Goal: Task Accomplishment & Management: Use online tool/utility

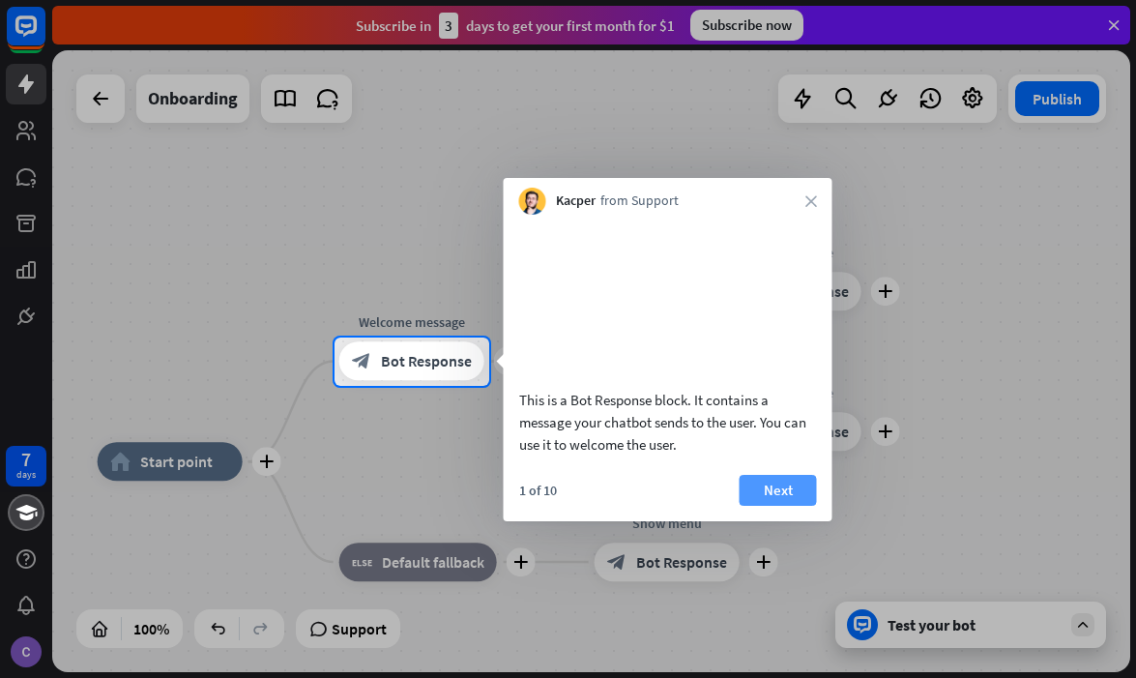
click at [771, 506] on button "Next" at bounding box center [778, 490] width 77 height 31
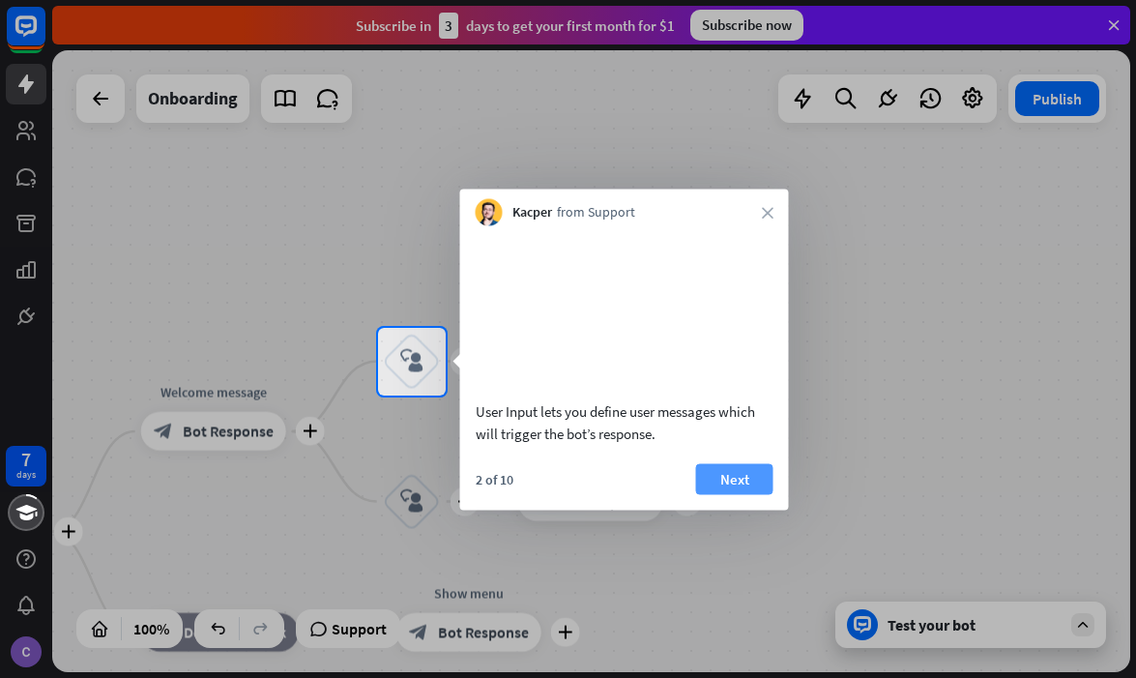
click at [744, 494] on button "Next" at bounding box center [734, 478] width 77 height 31
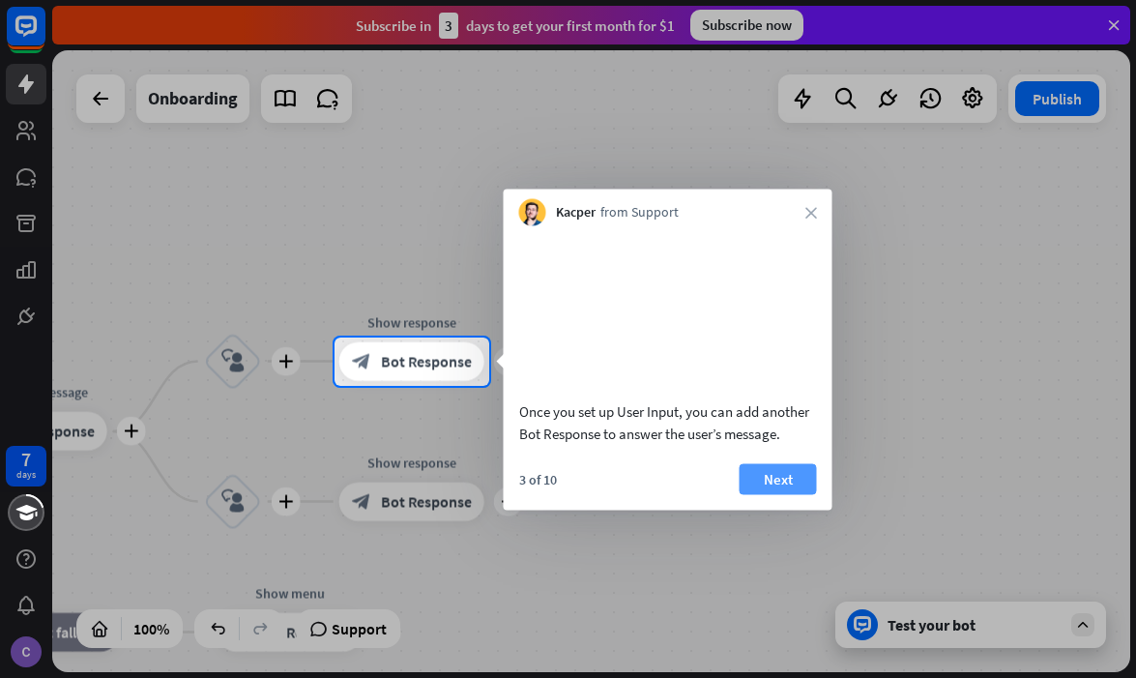
click at [777, 494] on button "Next" at bounding box center [778, 478] width 77 height 31
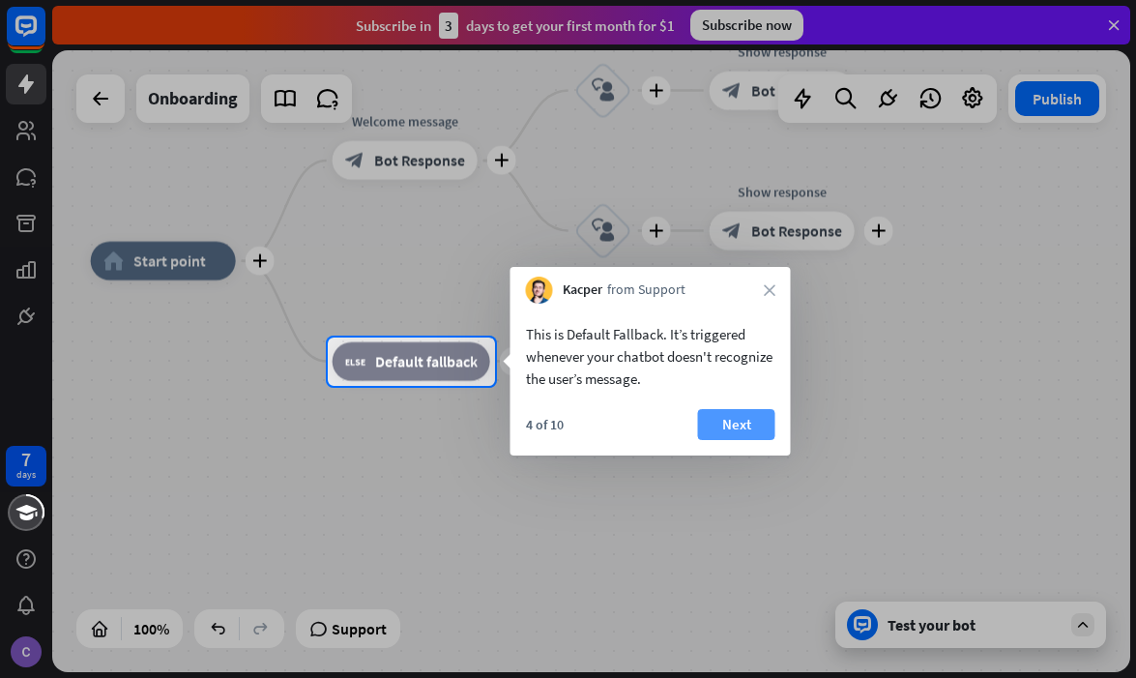
click at [730, 422] on button "Next" at bounding box center [736, 424] width 77 height 31
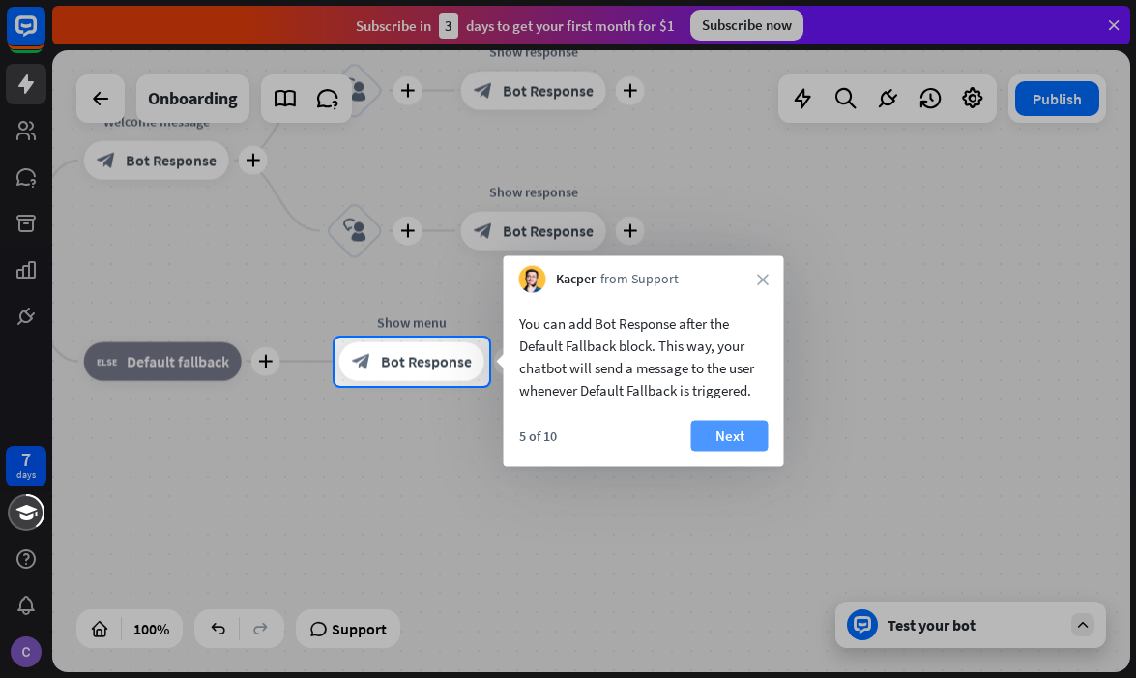
click at [754, 440] on button "Next" at bounding box center [729, 436] width 77 height 31
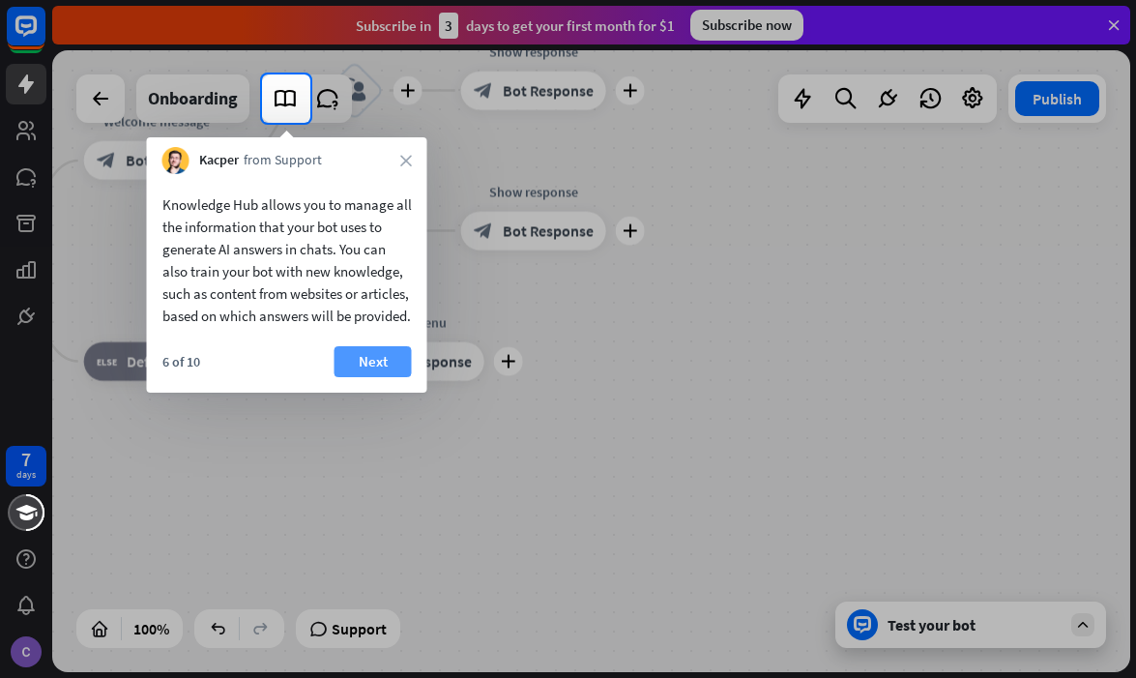
click at [373, 377] on button "Next" at bounding box center [373, 361] width 77 height 31
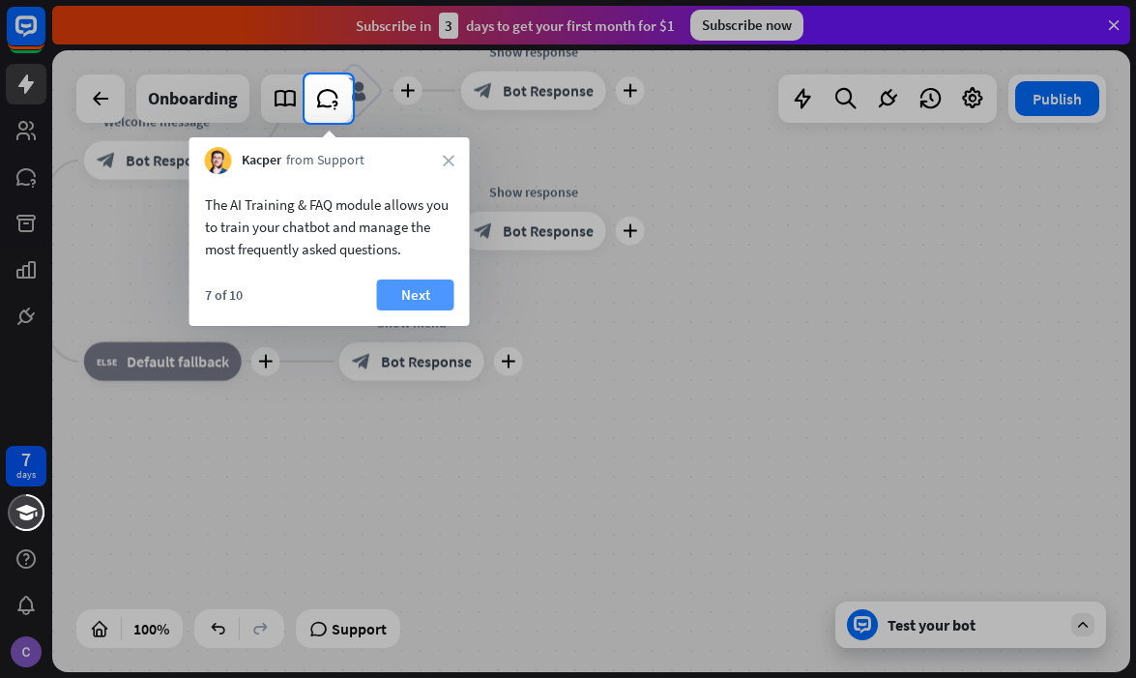
click at [414, 285] on button "Next" at bounding box center [415, 294] width 77 height 31
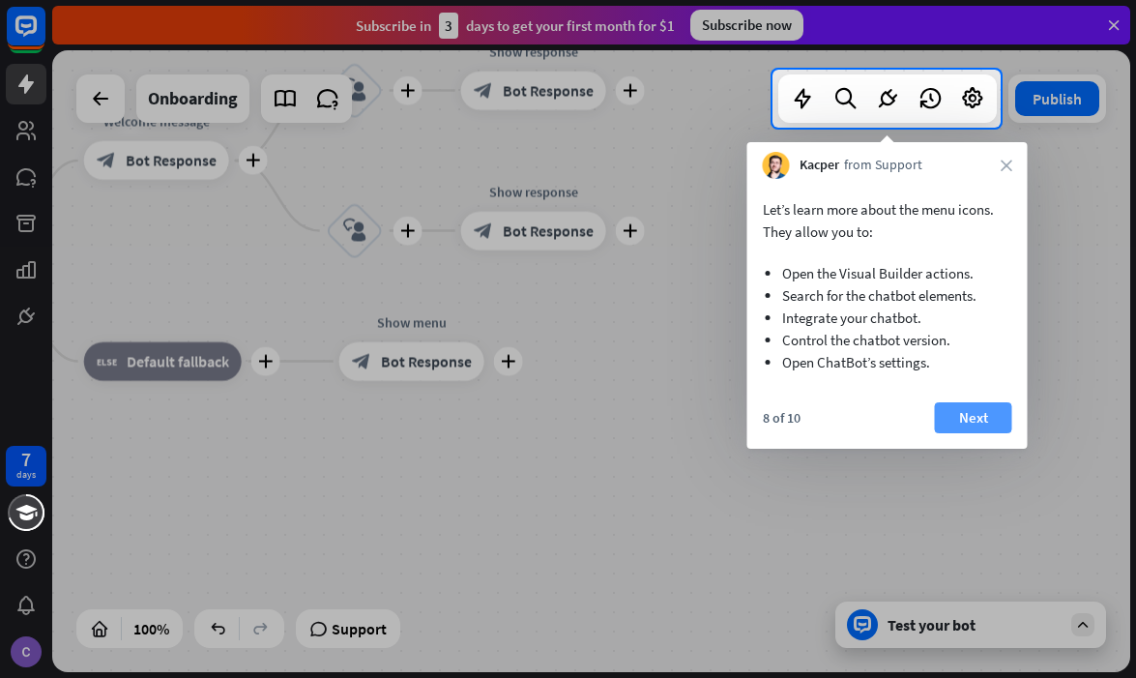
click at [991, 420] on button "Next" at bounding box center [973, 417] width 77 height 31
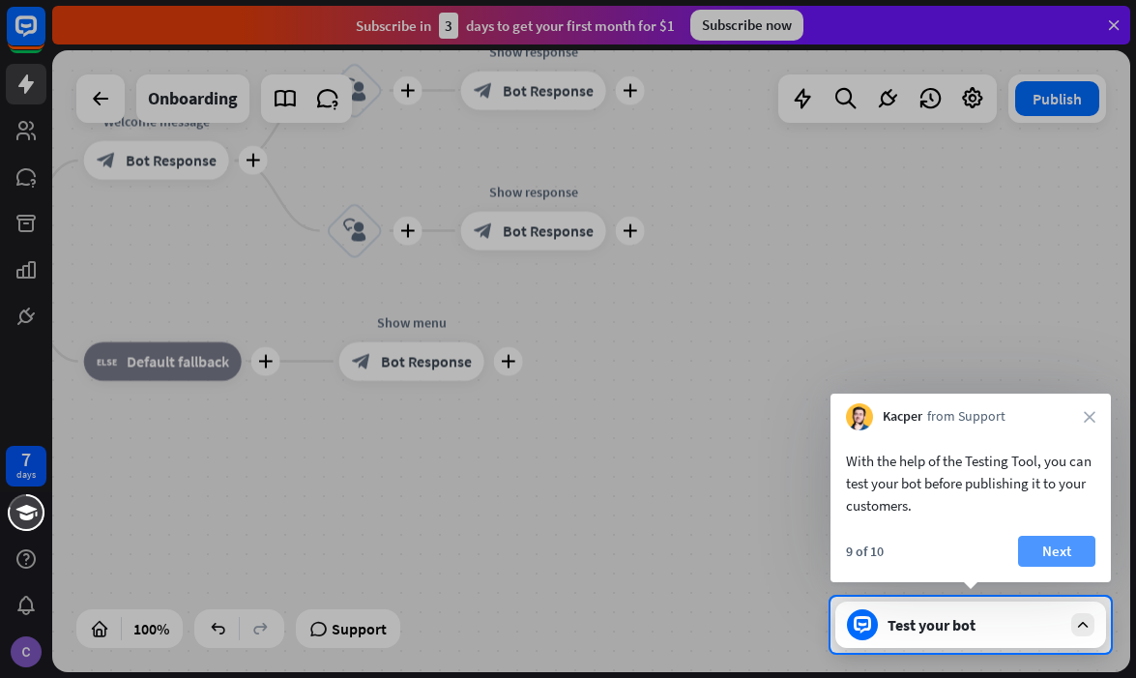
click at [1037, 537] on button "Next" at bounding box center [1056, 551] width 77 height 31
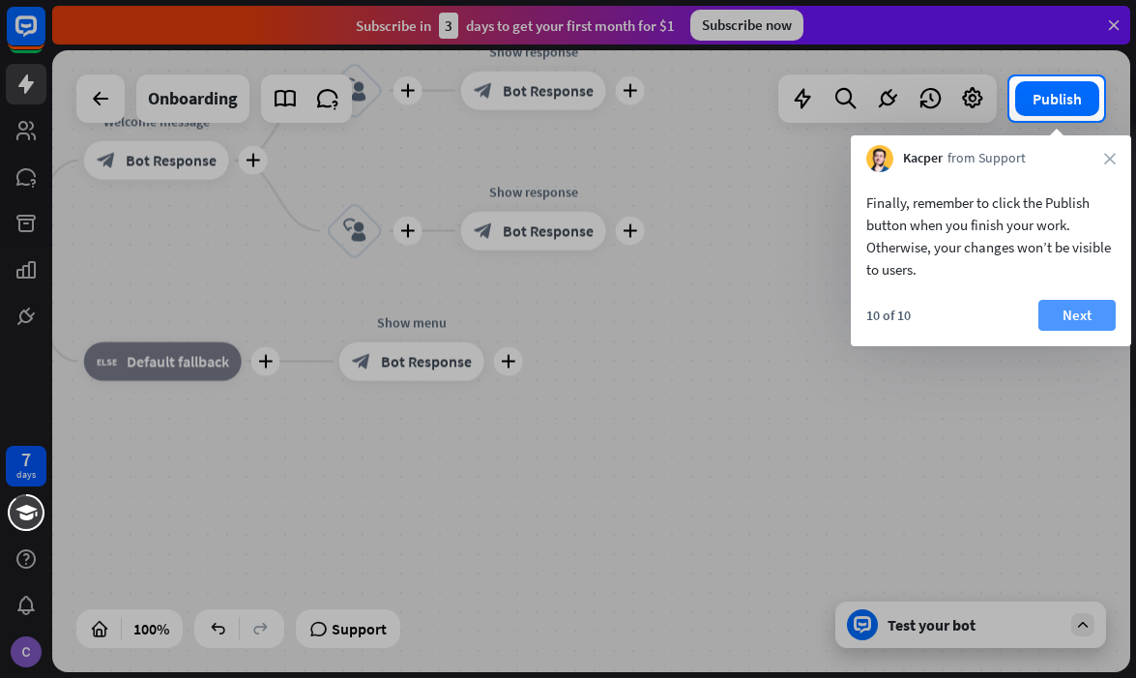
click at [1079, 317] on button "Next" at bounding box center [1076, 315] width 77 height 31
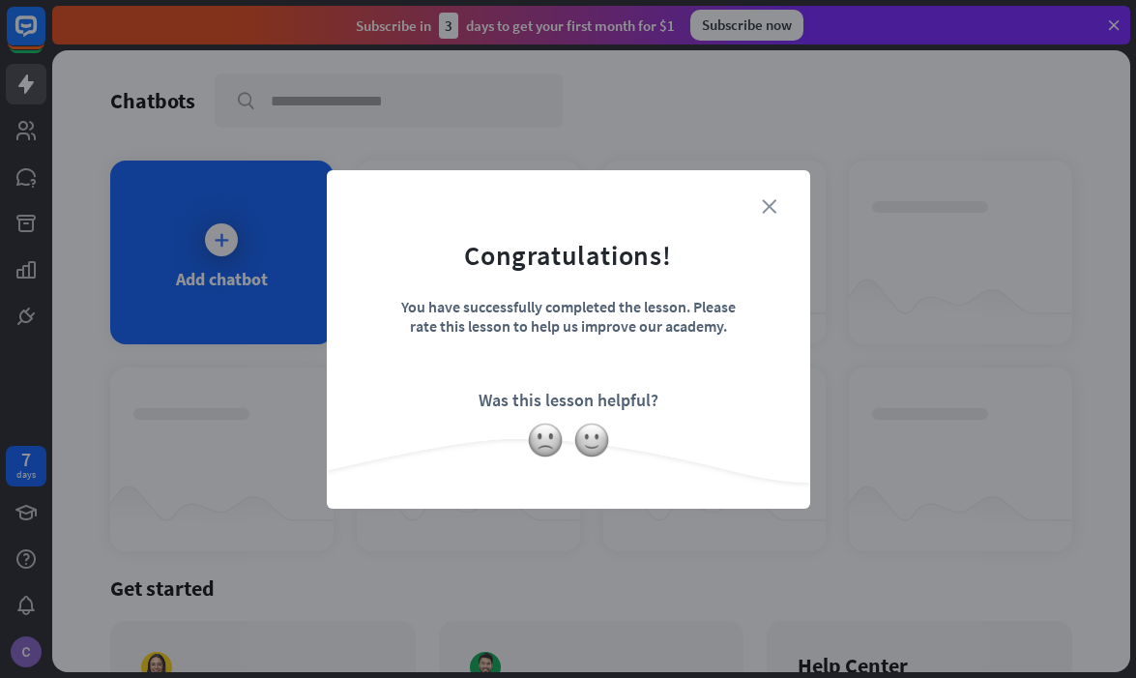
click at [771, 205] on icon "close" at bounding box center [769, 206] width 15 height 15
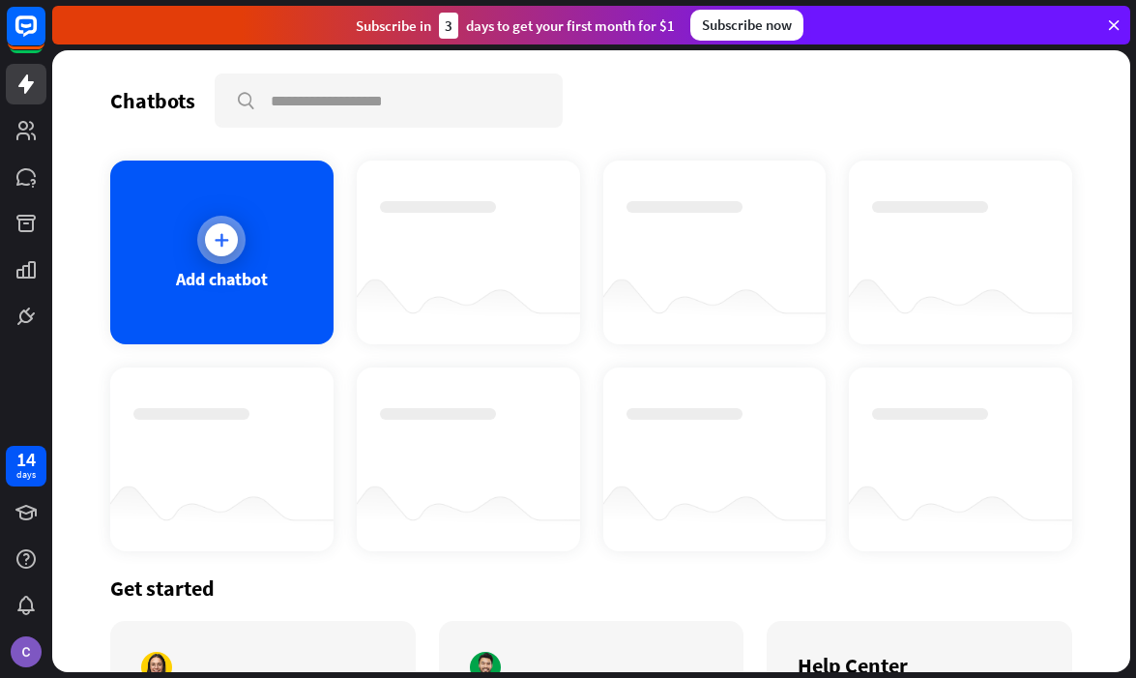
click at [214, 241] on icon at bounding box center [221, 239] width 19 height 19
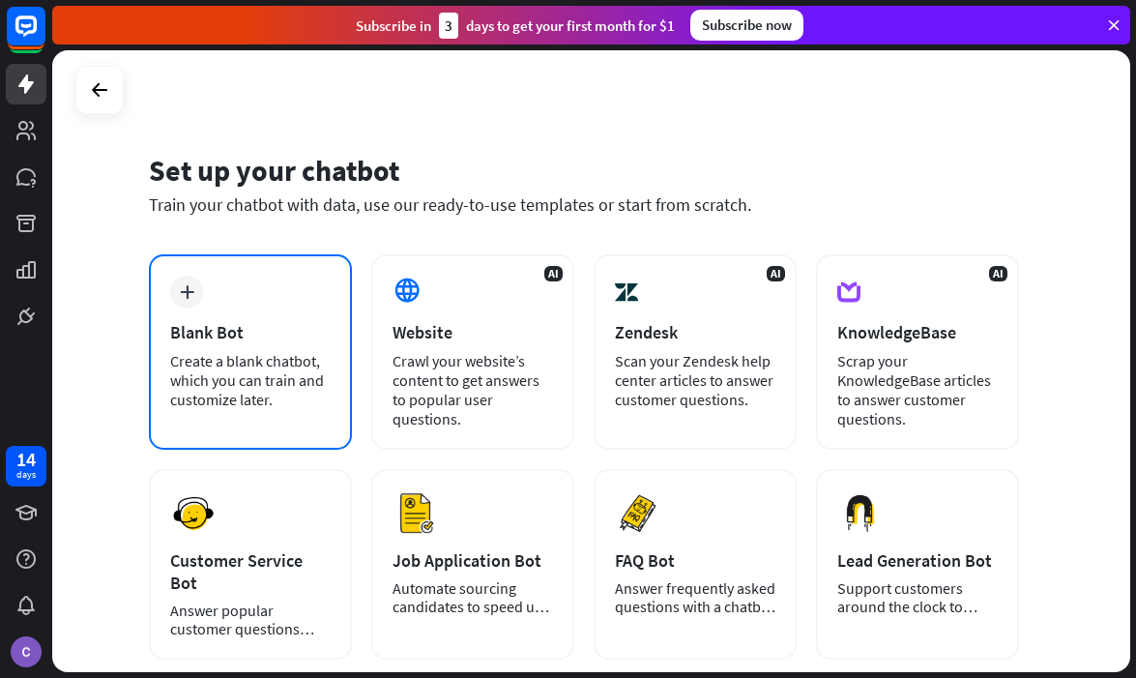
click at [180, 285] on icon "plus" at bounding box center [187, 292] width 15 height 14
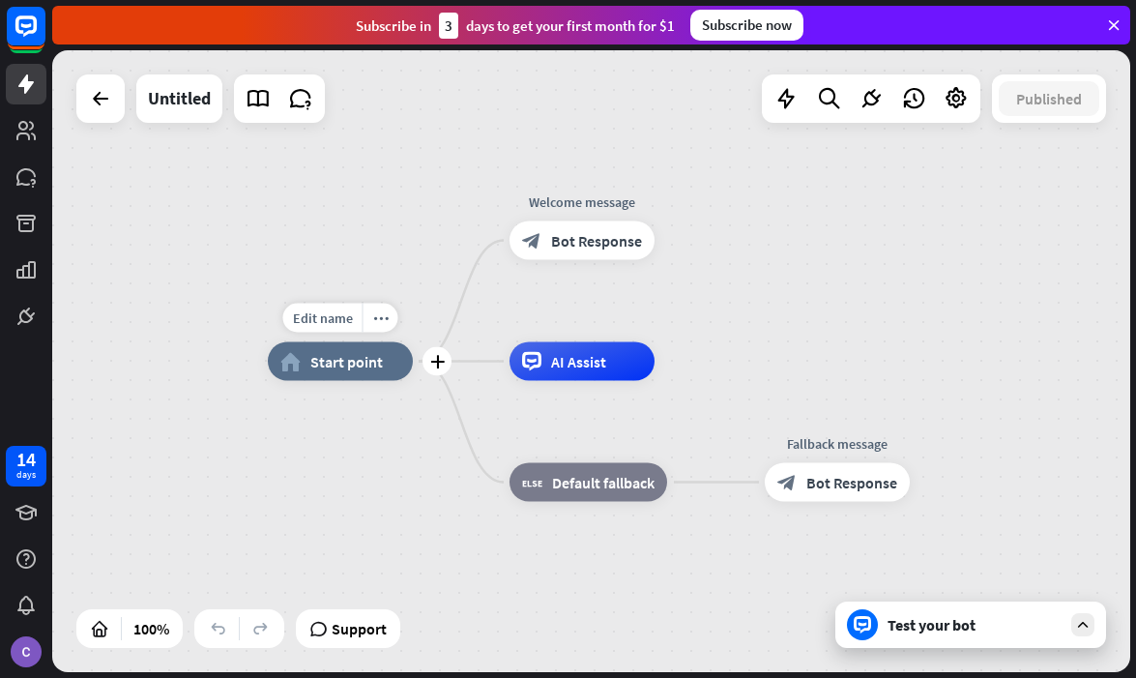
click at [302, 374] on div "home_2 Start point" at bounding box center [340, 361] width 145 height 39
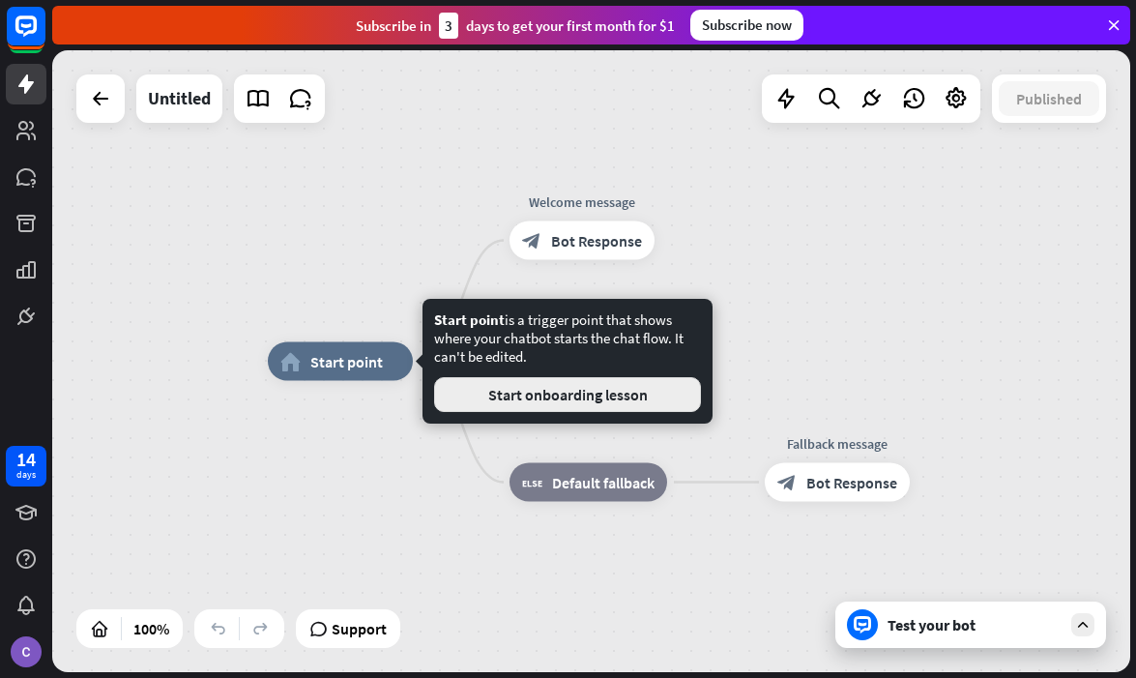
click at [509, 406] on button "Start onboarding lesson" at bounding box center [567, 394] width 267 height 35
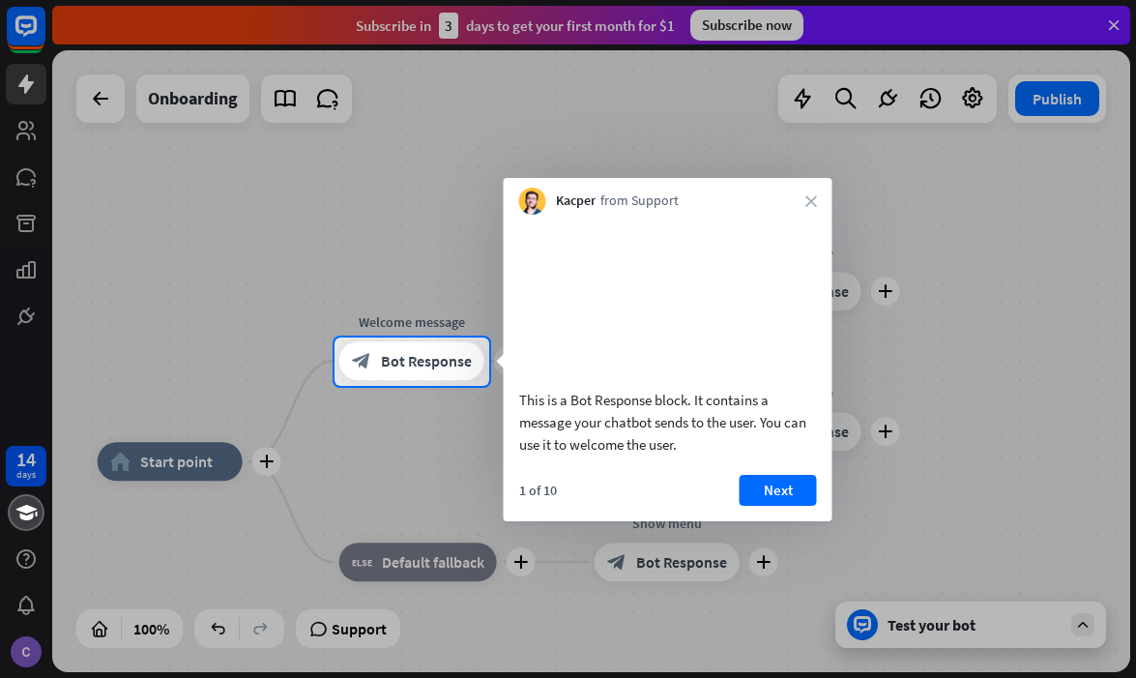
click at [809, 186] on div "Kacper from Support close" at bounding box center [668, 196] width 329 height 37
click at [818, 186] on div "Kacper from Support close" at bounding box center [668, 196] width 329 height 37
click at [810, 197] on icon "close" at bounding box center [811, 201] width 12 height 12
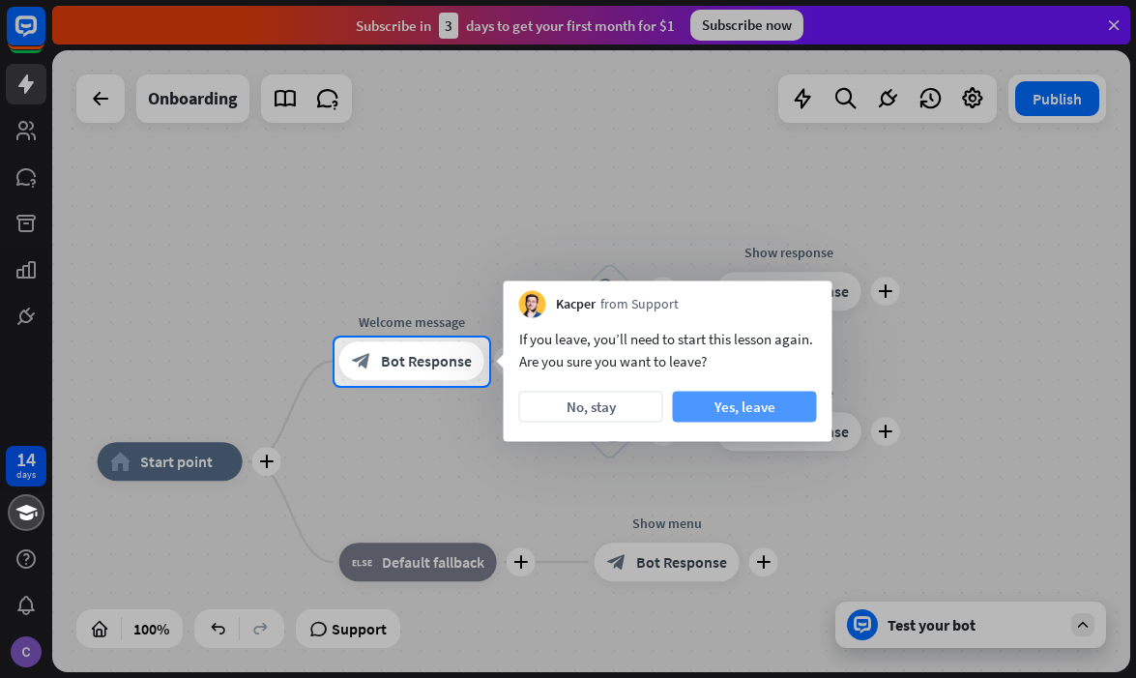
click at [742, 404] on button "Yes, leave" at bounding box center [745, 407] width 144 height 31
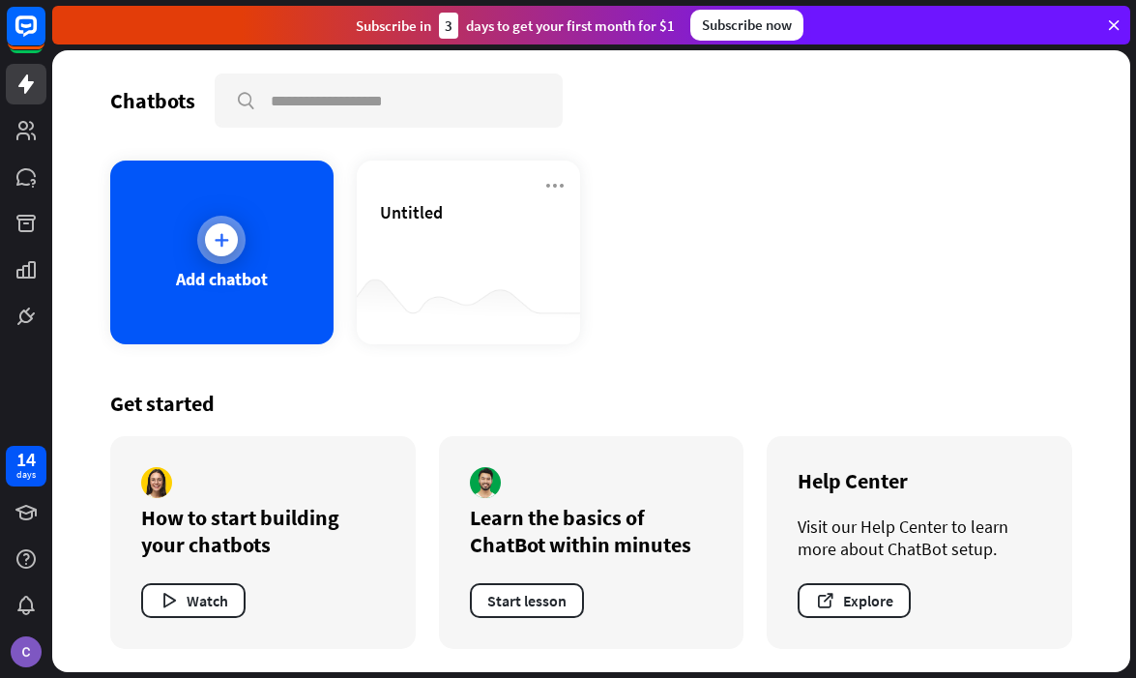
click at [258, 266] on div "Add chatbot" at bounding box center [221, 252] width 223 height 184
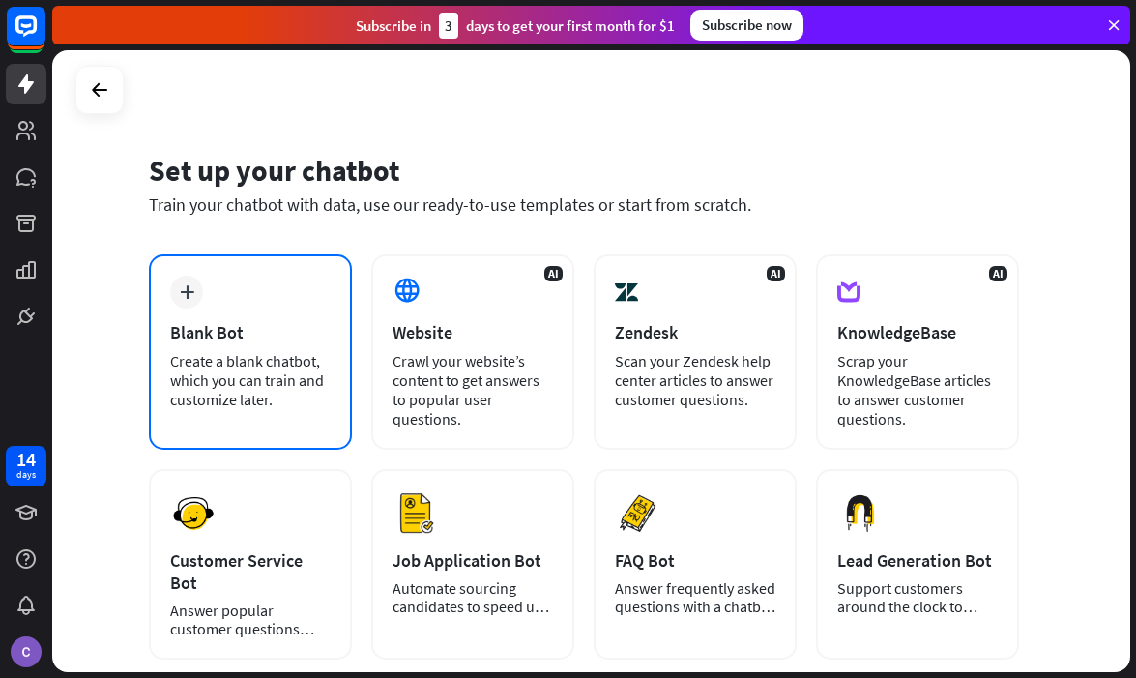
click at [226, 323] on div "Blank Bot" at bounding box center [250, 332] width 160 height 22
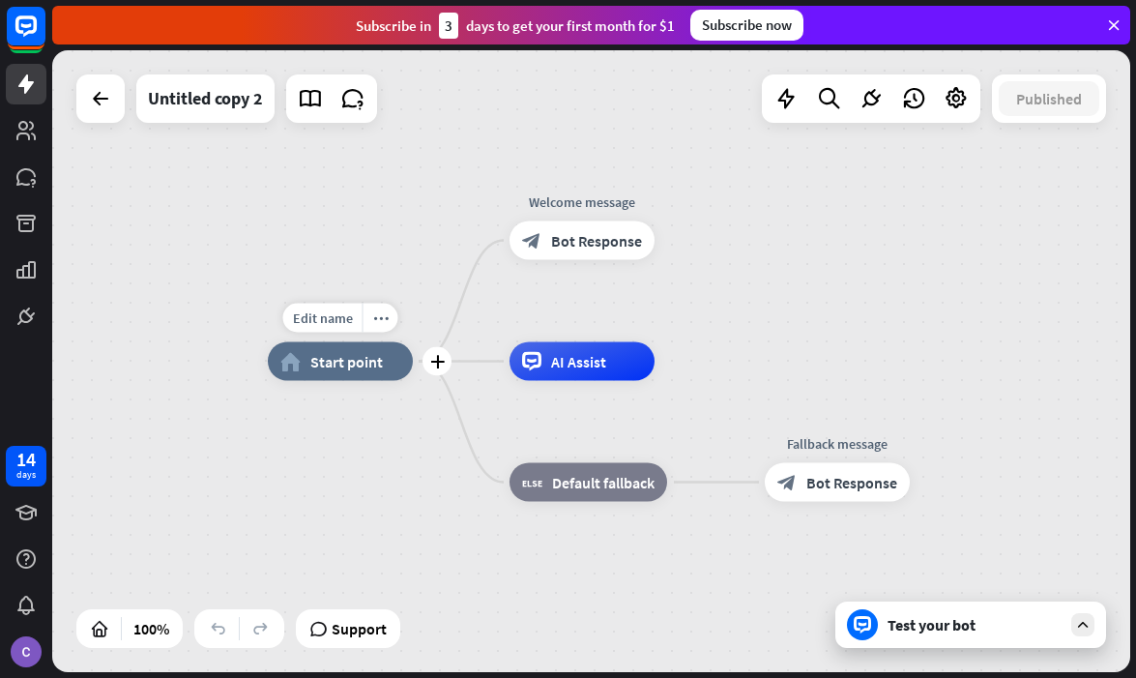
click at [331, 359] on span "Start point" at bounding box center [346, 361] width 73 height 19
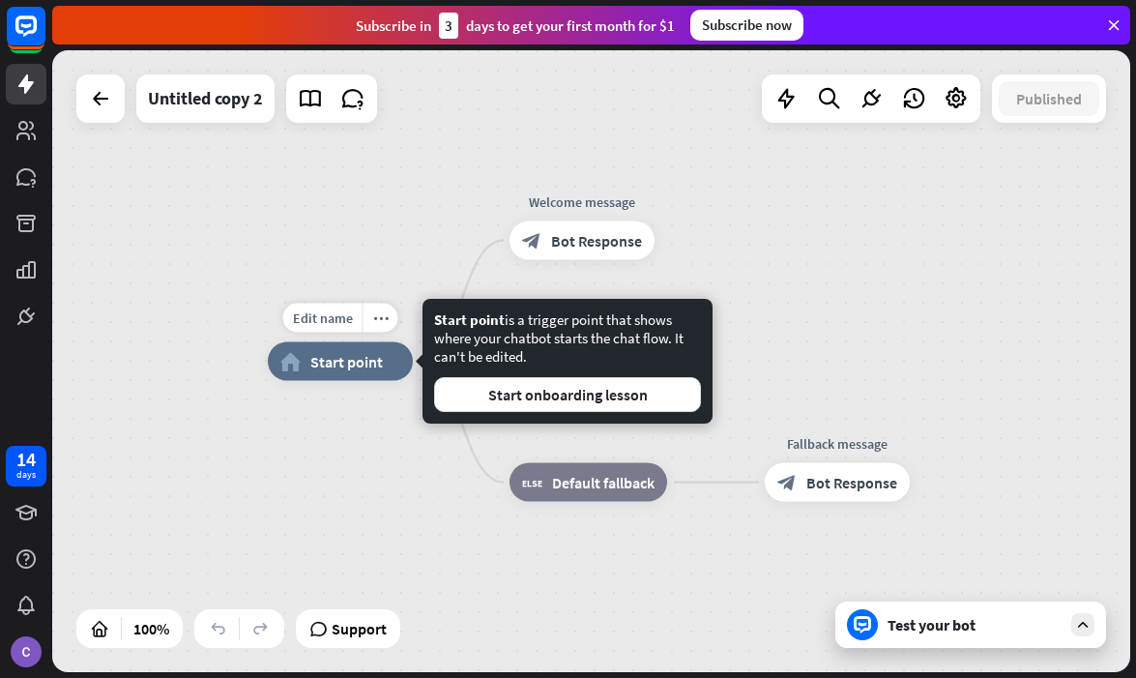
click at [399, 381] on div "Edit name more_horiz plus home_2 Start point" at bounding box center [340, 361] width 145 height 39
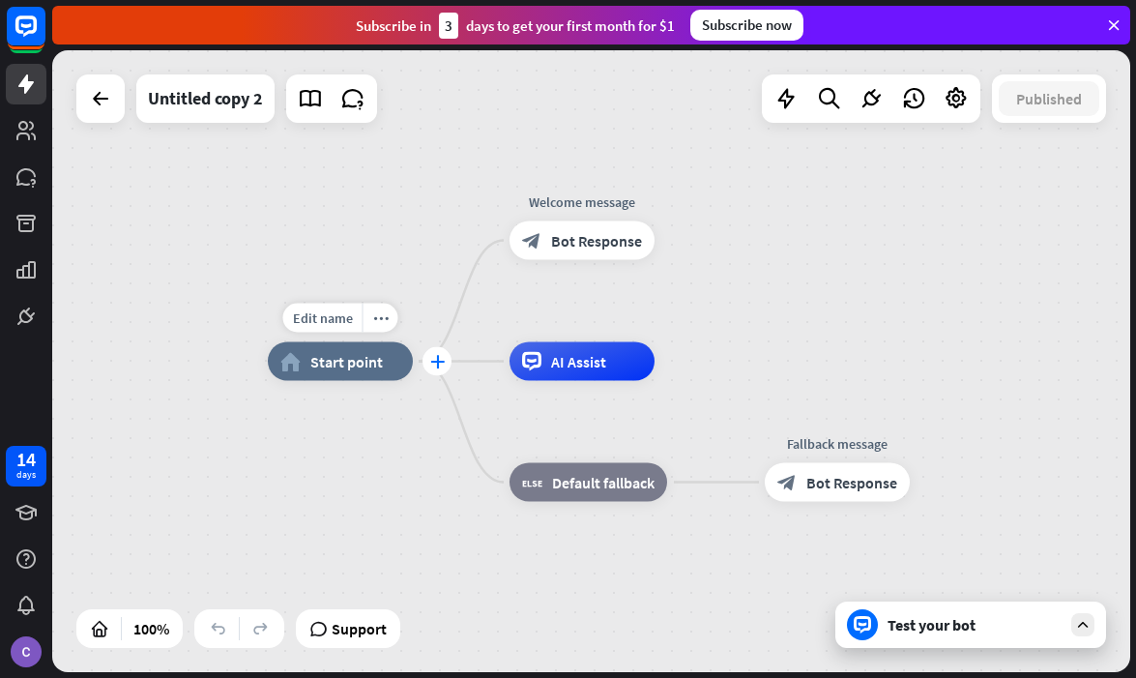
click at [437, 366] on icon "plus" at bounding box center [437, 362] width 15 height 14
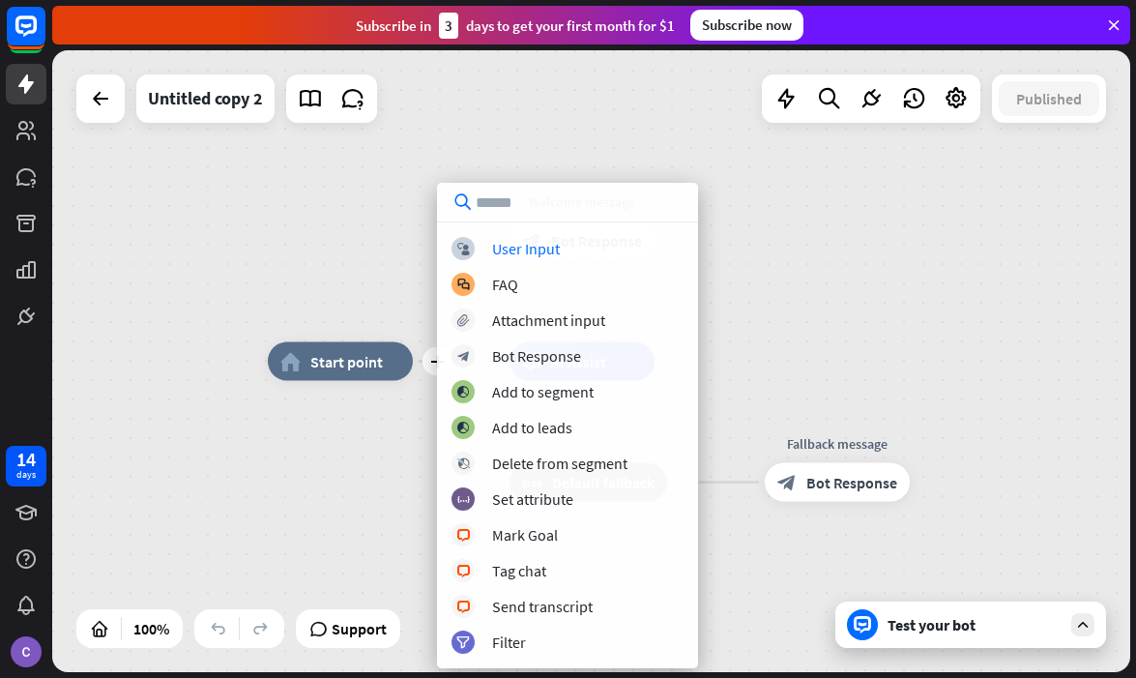
type input "**********"
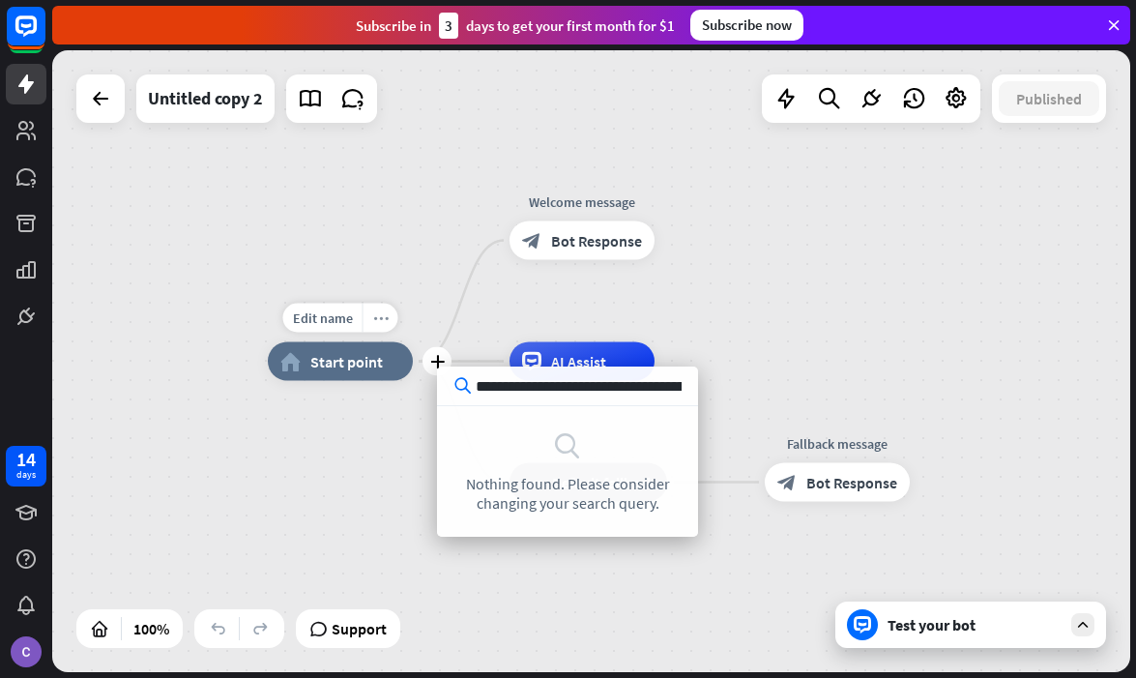
drag, startPoint x: 689, startPoint y: 387, endPoint x: 389, endPoint y: 313, distance: 309.5
click at [381, 340] on div "**********" at bounding box center [591, 361] width 1078 height 622
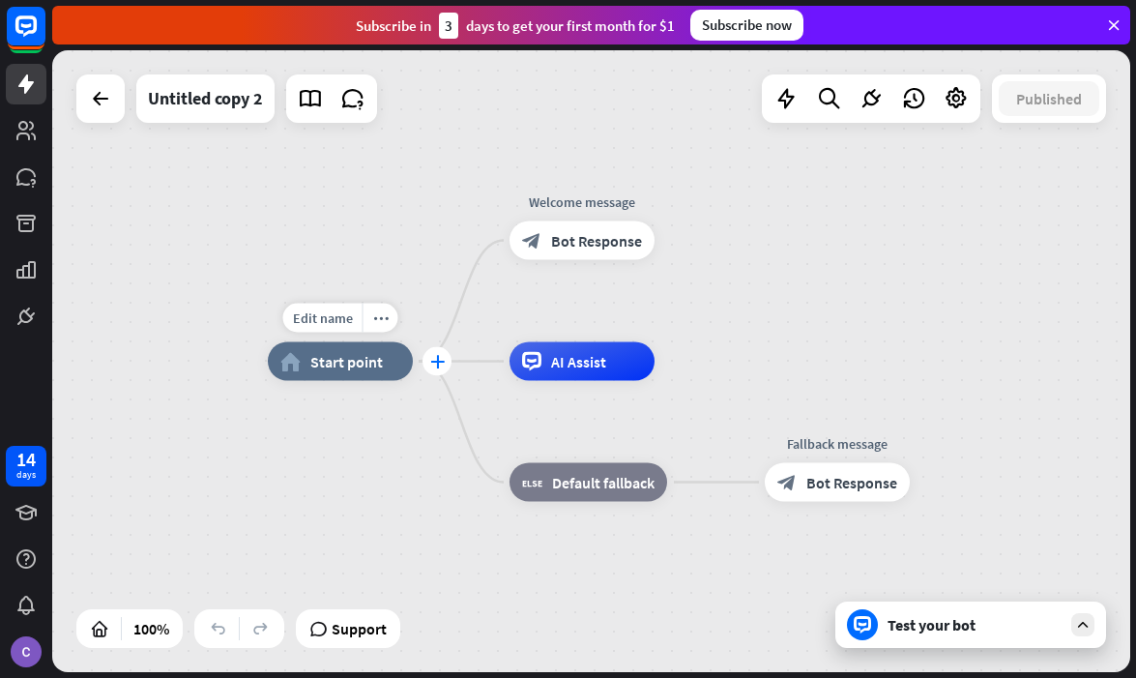
click at [431, 356] on icon "plus" at bounding box center [437, 362] width 15 height 14
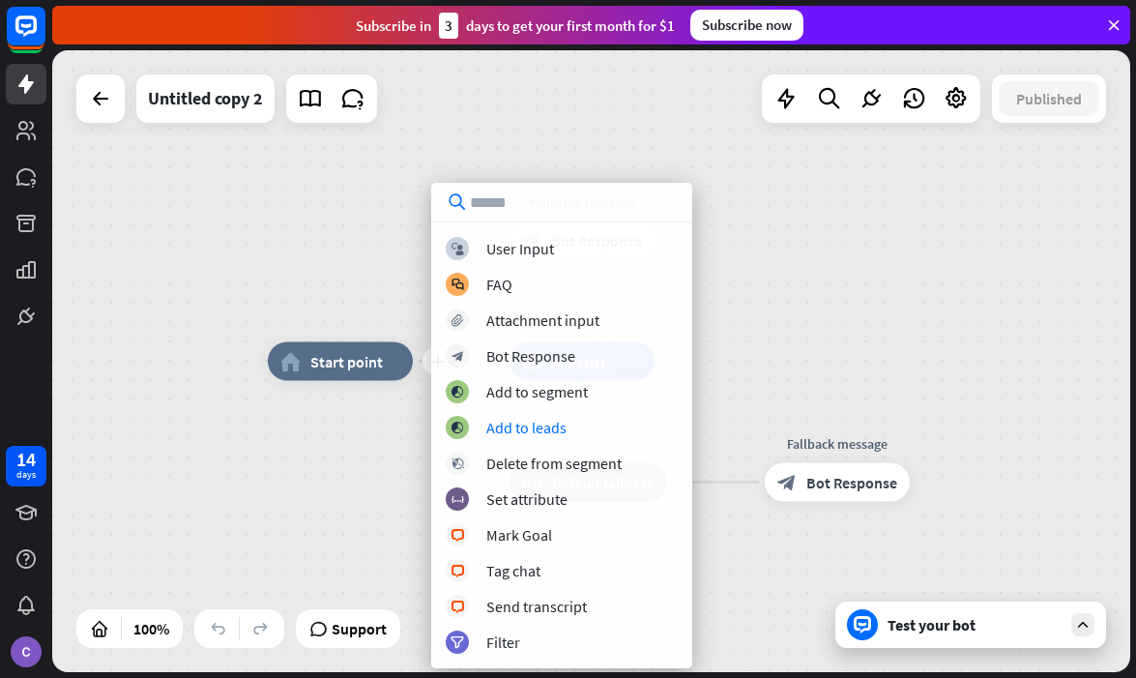
click at [824, 299] on div "plus home_2 Start point Welcome message block_bot_response Bot Response AI Assi…" at bounding box center [591, 361] width 1078 height 622
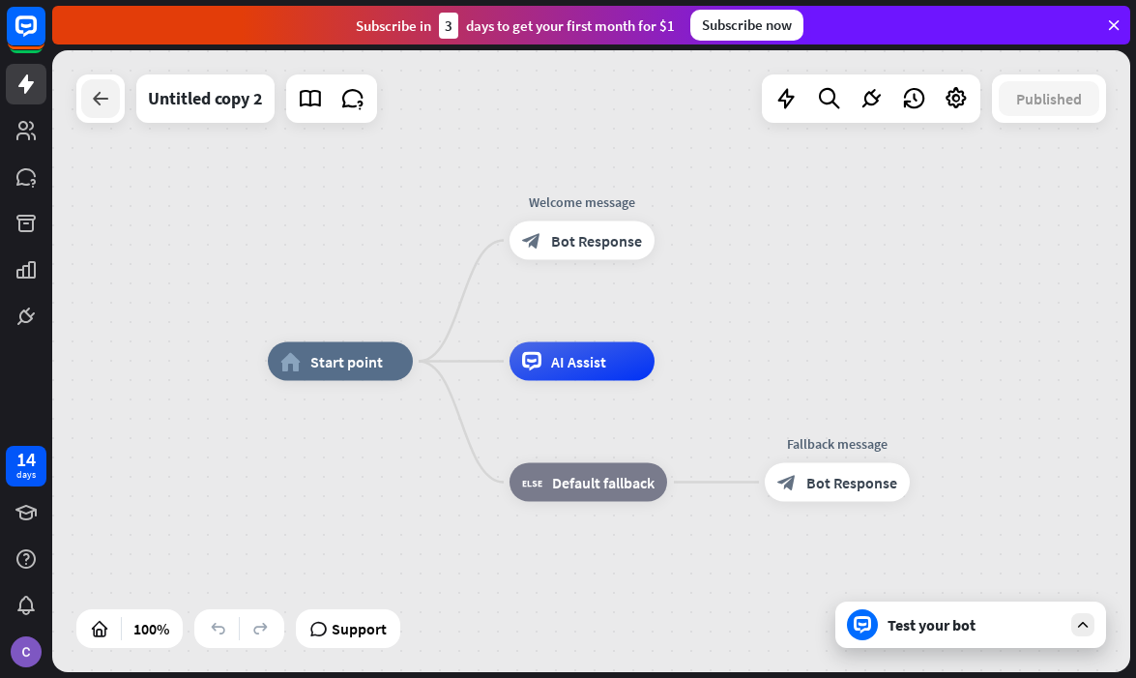
click at [105, 103] on icon at bounding box center [100, 98] width 23 height 23
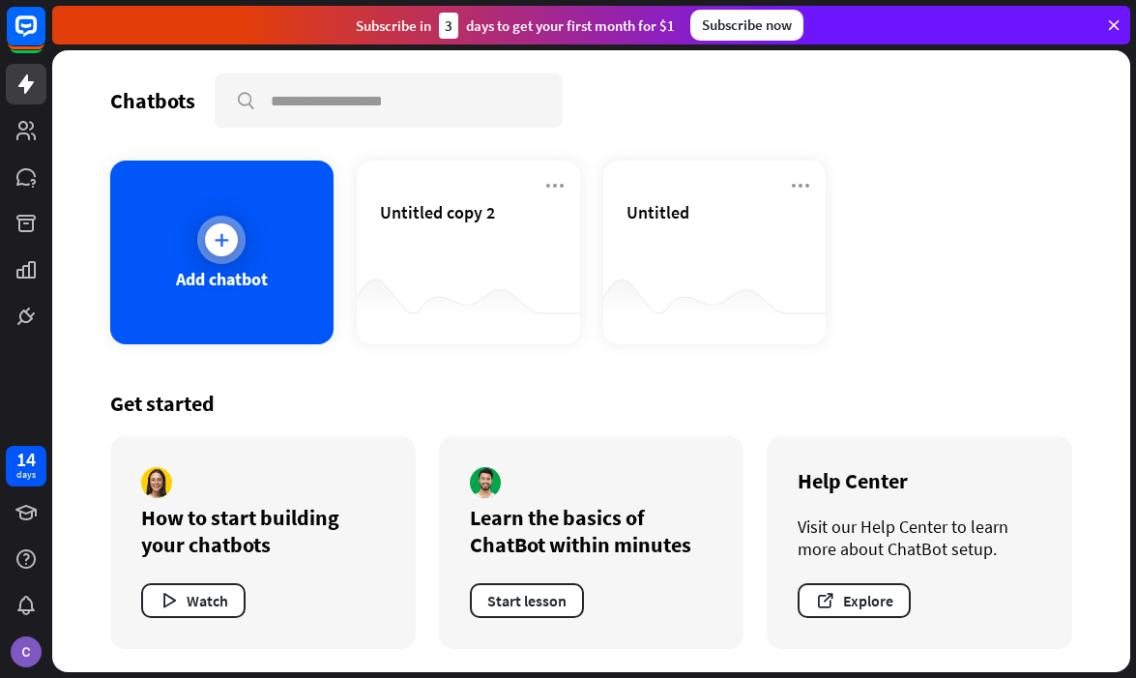
click at [271, 235] on div "Add chatbot" at bounding box center [221, 252] width 223 height 184
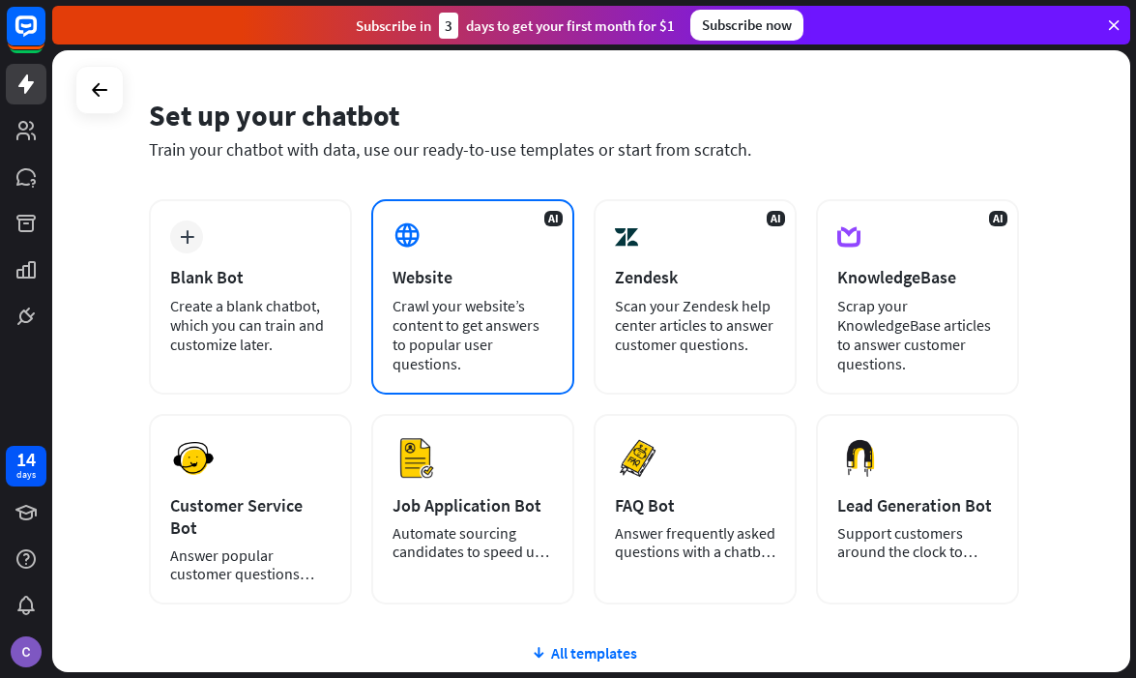
scroll to position [40, 0]
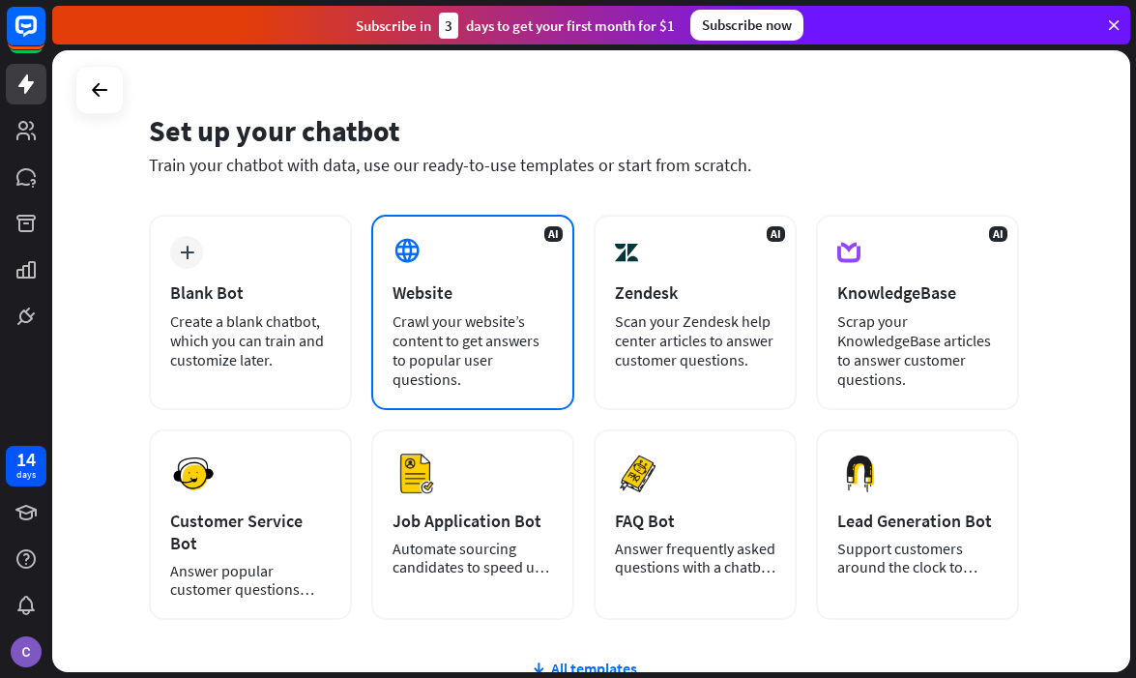
click at [467, 311] on div "Crawl your website’s content to get answers to popular user questions." at bounding box center [473, 349] width 160 height 77
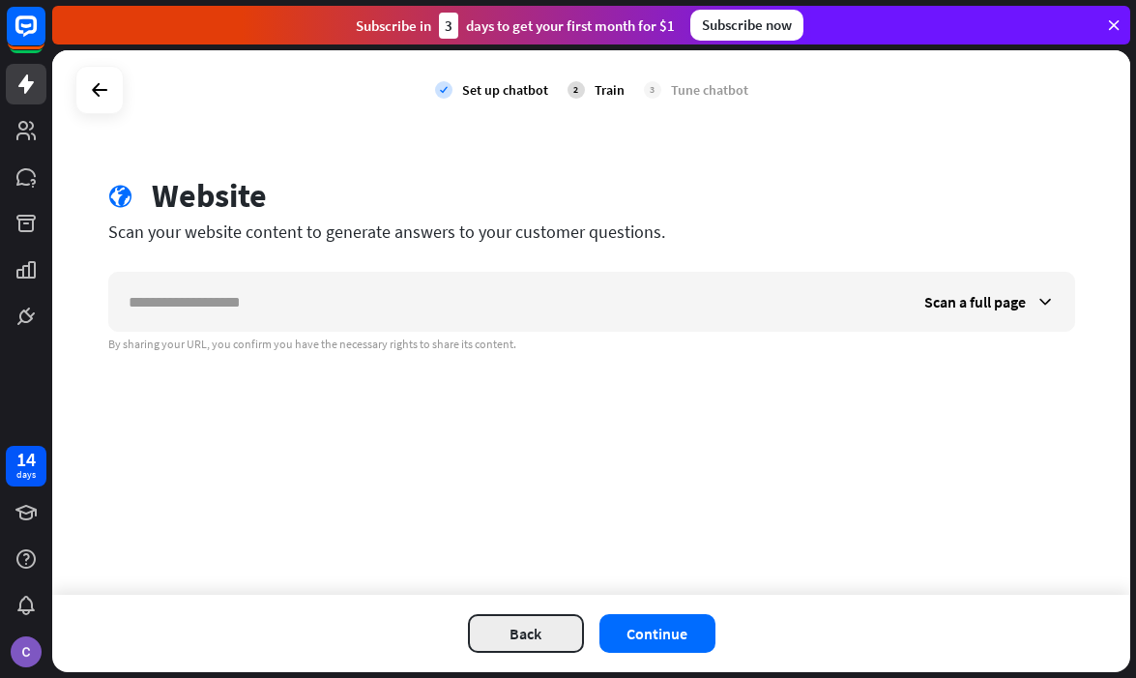
click at [526, 627] on button "Back" at bounding box center [526, 633] width 116 height 39
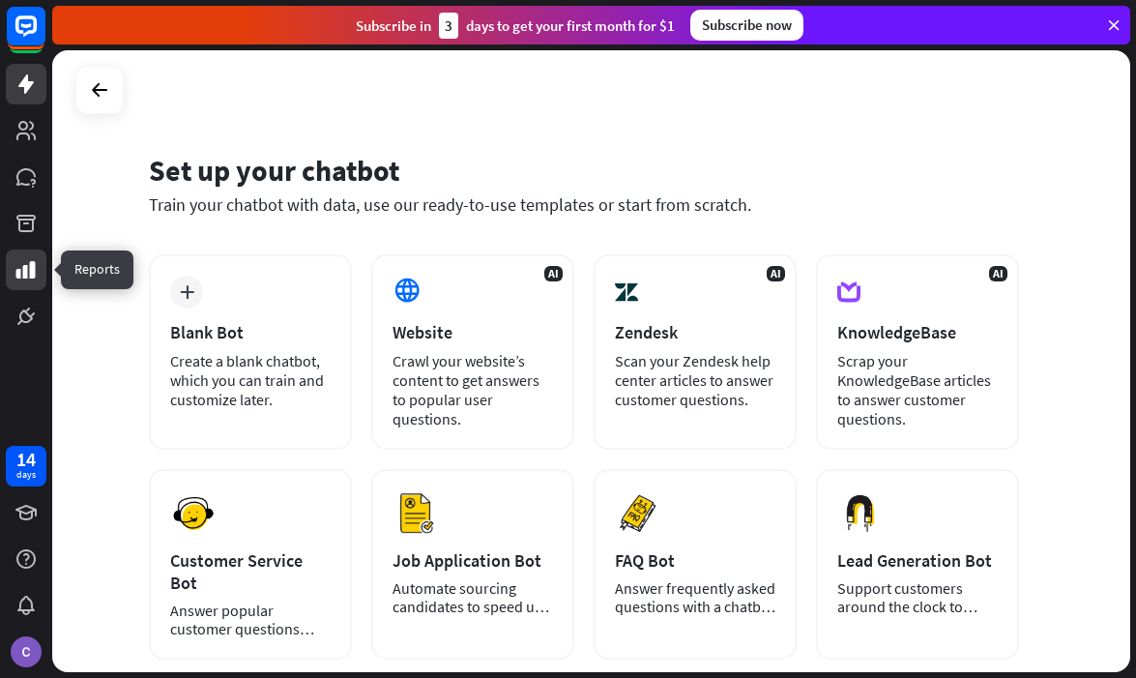
click at [41, 274] on link at bounding box center [26, 269] width 41 height 41
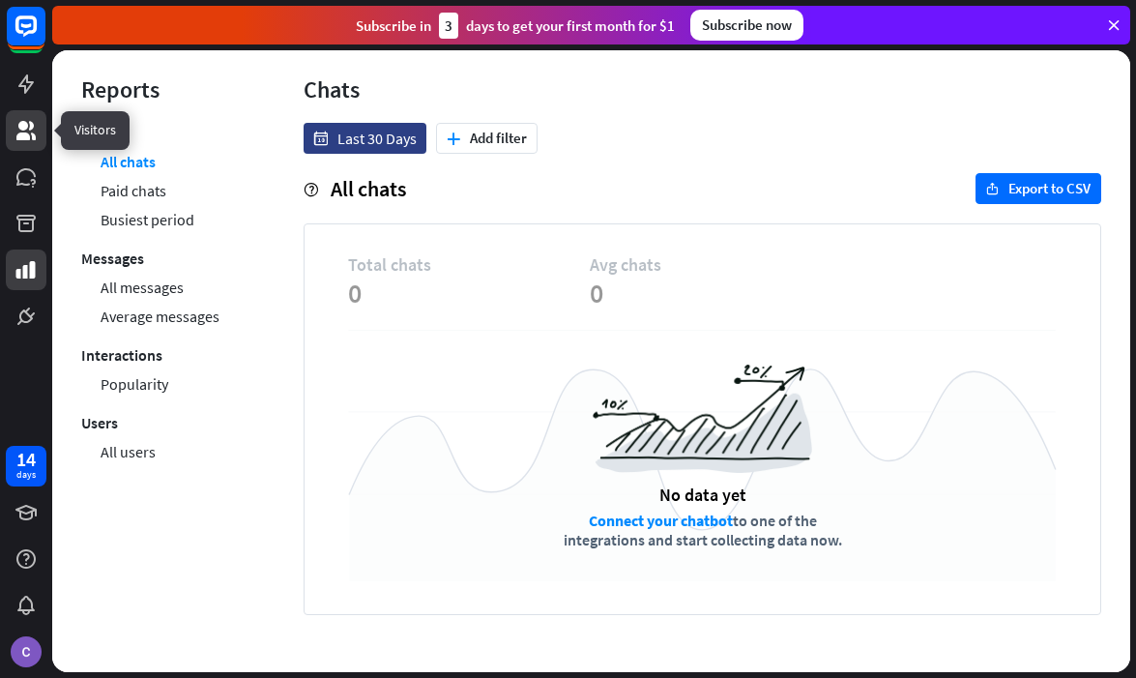
click at [20, 129] on icon at bounding box center [25, 130] width 19 height 19
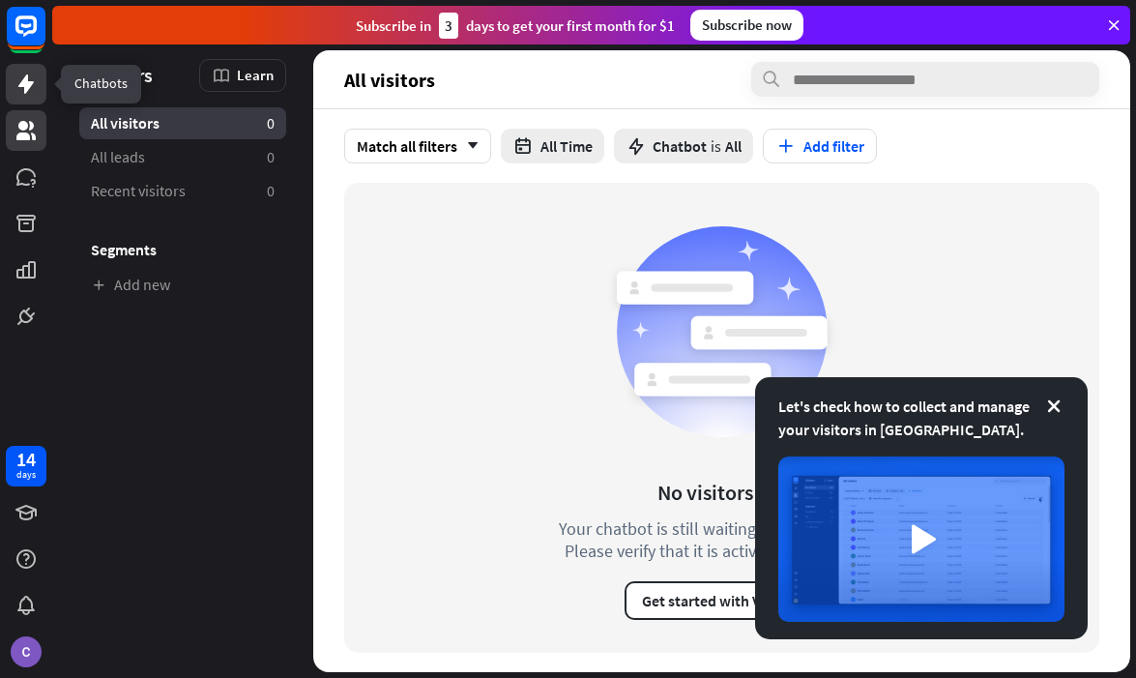
click at [21, 90] on icon at bounding box center [26, 84] width 23 height 23
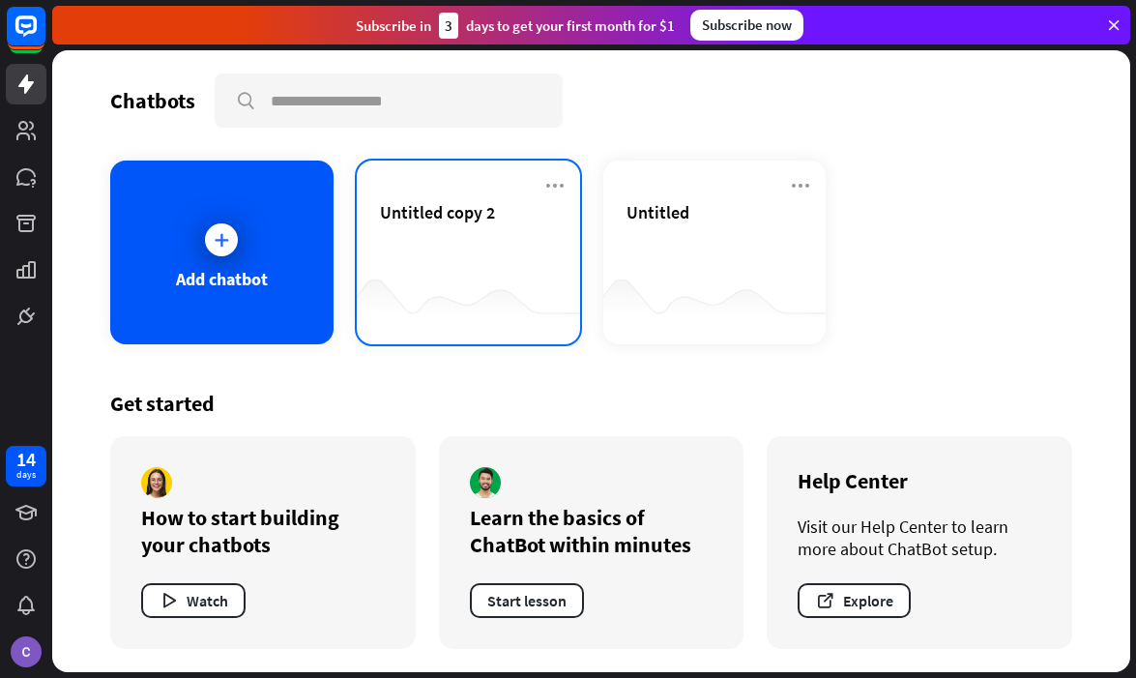
click at [415, 223] on div "Untitled copy 2" at bounding box center [468, 235] width 177 height 68
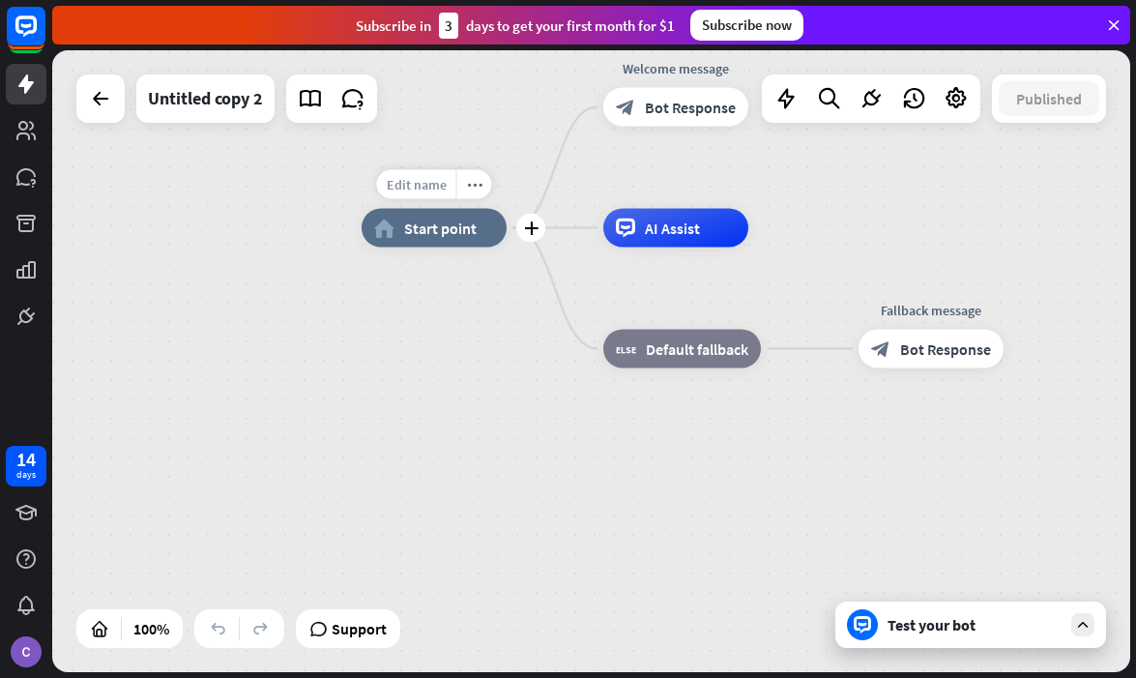
click at [417, 176] on span "Edit name" at bounding box center [417, 184] width 60 height 17
click at [467, 242] on div "home_2 Start point" at bounding box center [434, 228] width 145 height 39
click at [495, 247] on div "Edit name more_horiz plus home_2 Start point" at bounding box center [434, 228] width 145 height 39
click at [641, 243] on div "AI Assist" at bounding box center [675, 228] width 145 height 39
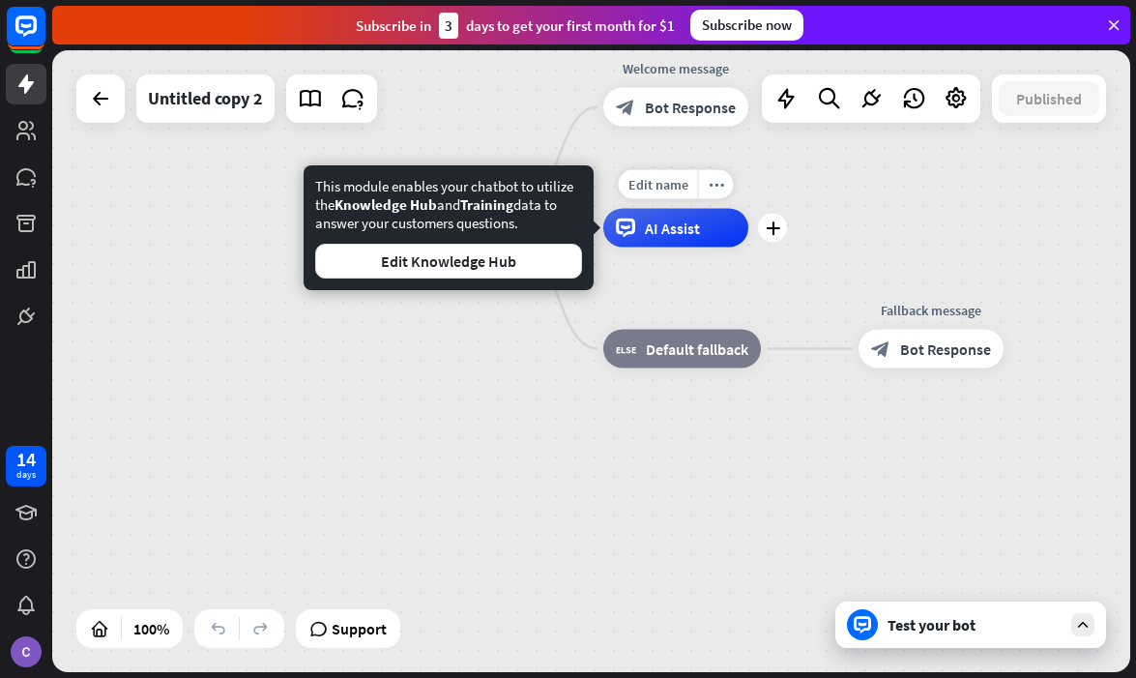
click at [717, 247] on div "Edit name more_horiz plus AI Assist" at bounding box center [675, 228] width 145 height 39
